Goal: Task Accomplishment & Management: Manage account settings

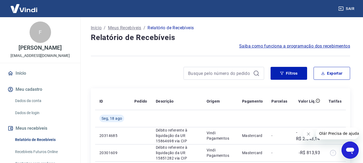
click at [33, 75] on link "Início" at bounding box center [39, 73] width 67 height 12
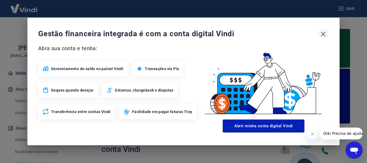
click at [324, 34] on icon "button" at bounding box center [323, 34] width 9 height 9
